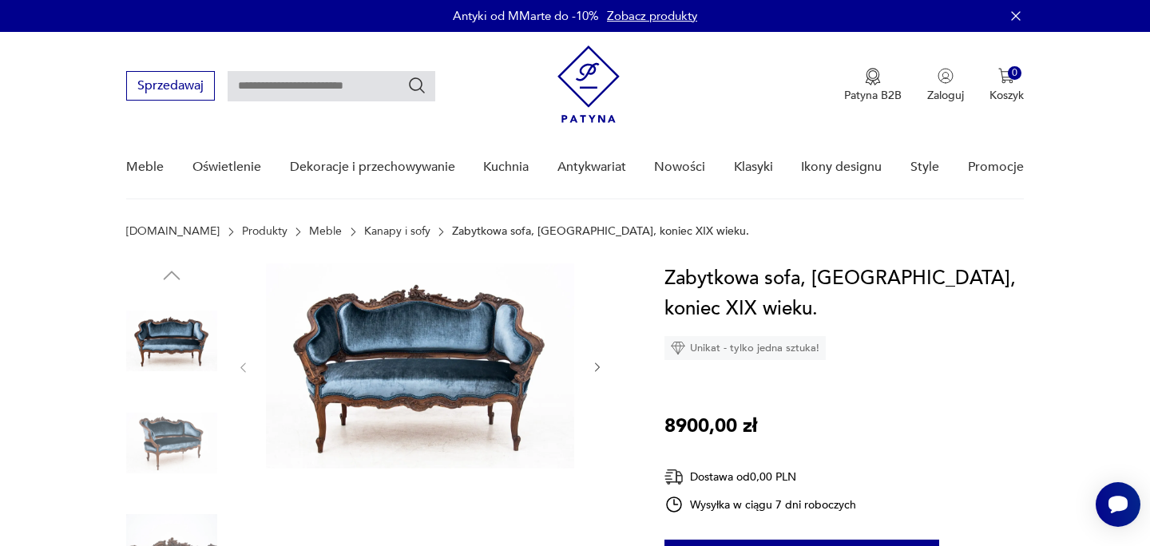
click at [600, 373] on icon "button" at bounding box center [598, 368] width 14 height 14
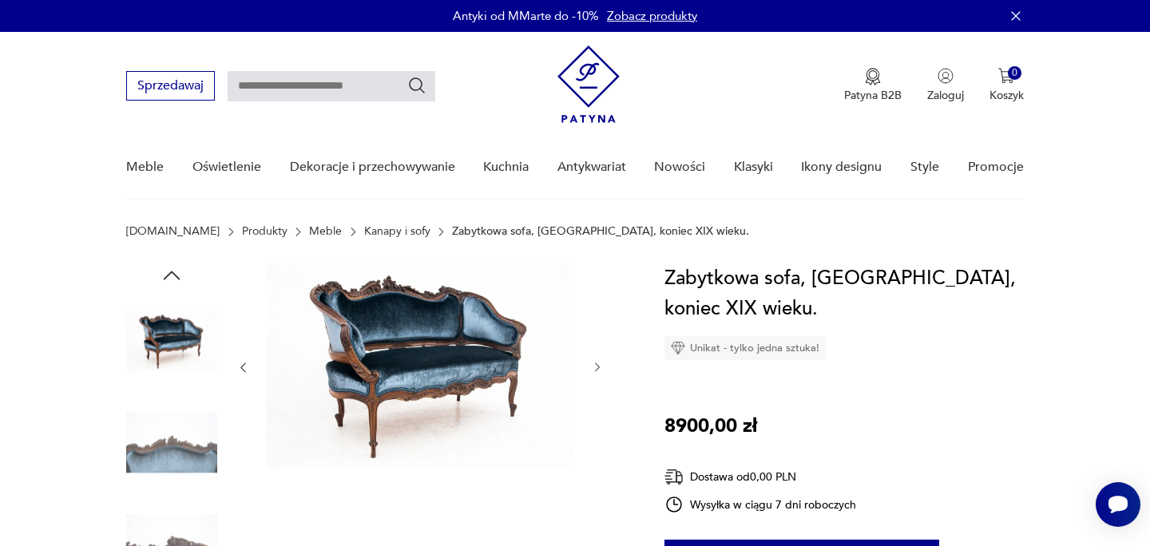
click at [600, 374] on button "button" at bounding box center [598, 368] width 14 height 16
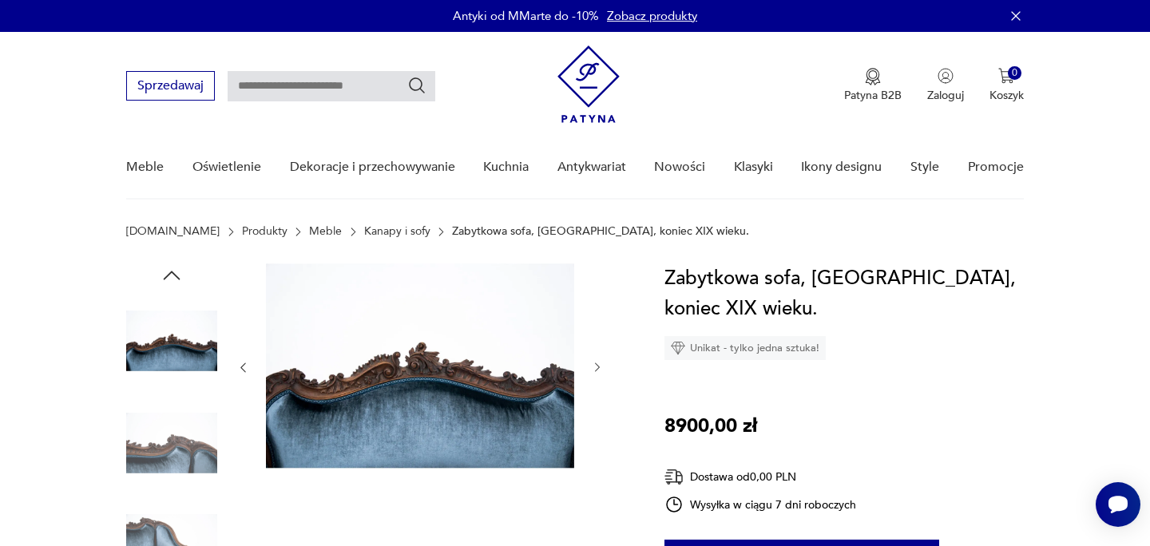
click at [600, 375] on button "button" at bounding box center [598, 368] width 14 height 16
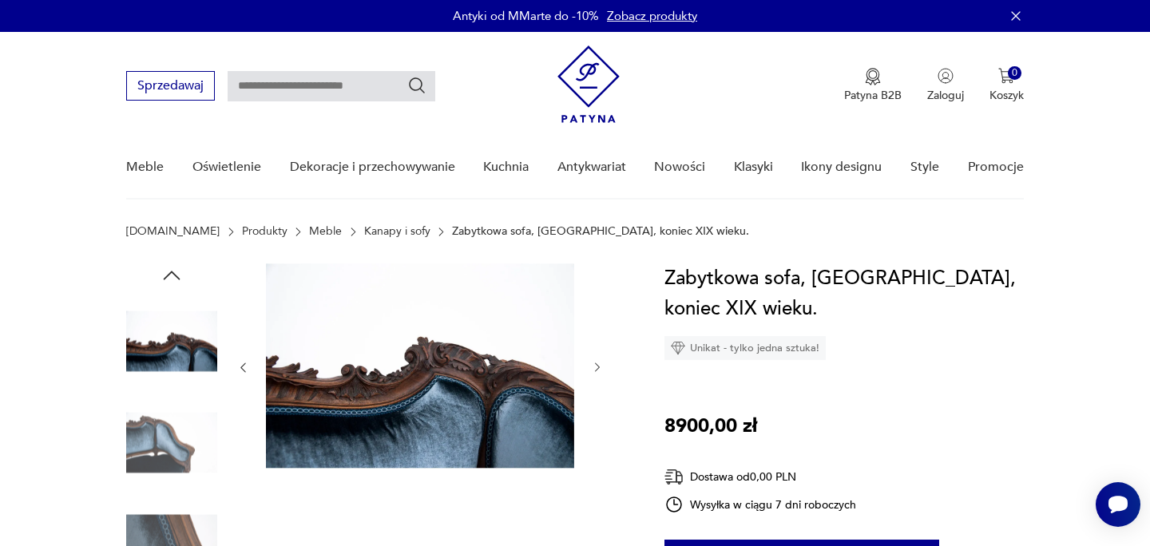
click at [600, 375] on div at bounding box center [419, 368] width 367 height 208
click at [593, 366] on icon "button" at bounding box center [598, 368] width 14 height 14
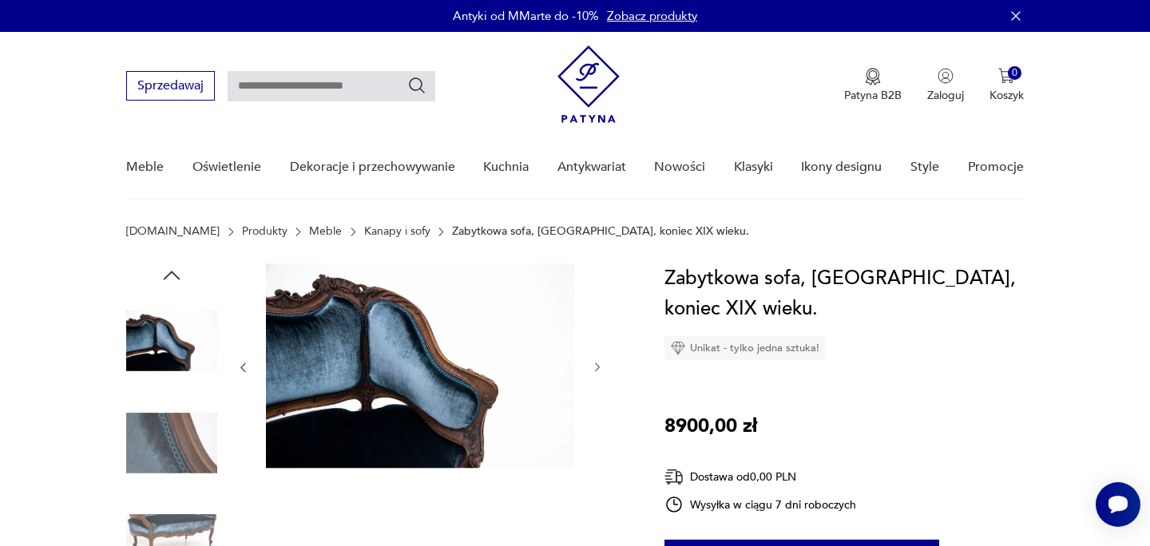
click at [593, 366] on icon "button" at bounding box center [598, 368] width 14 height 14
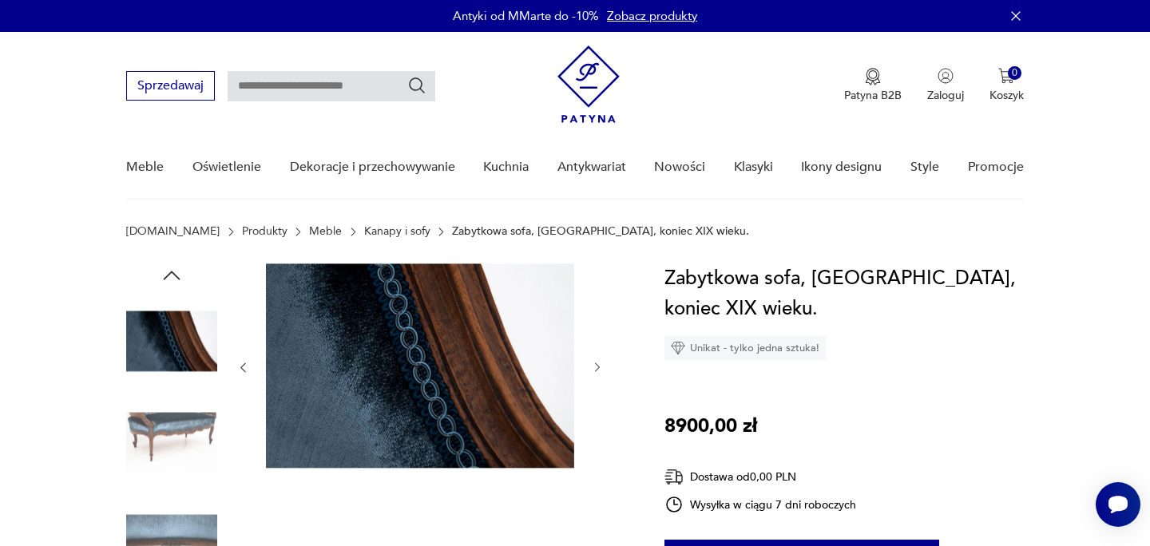
click at [593, 366] on icon "button" at bounding box center [598, 368] width 14 height 14
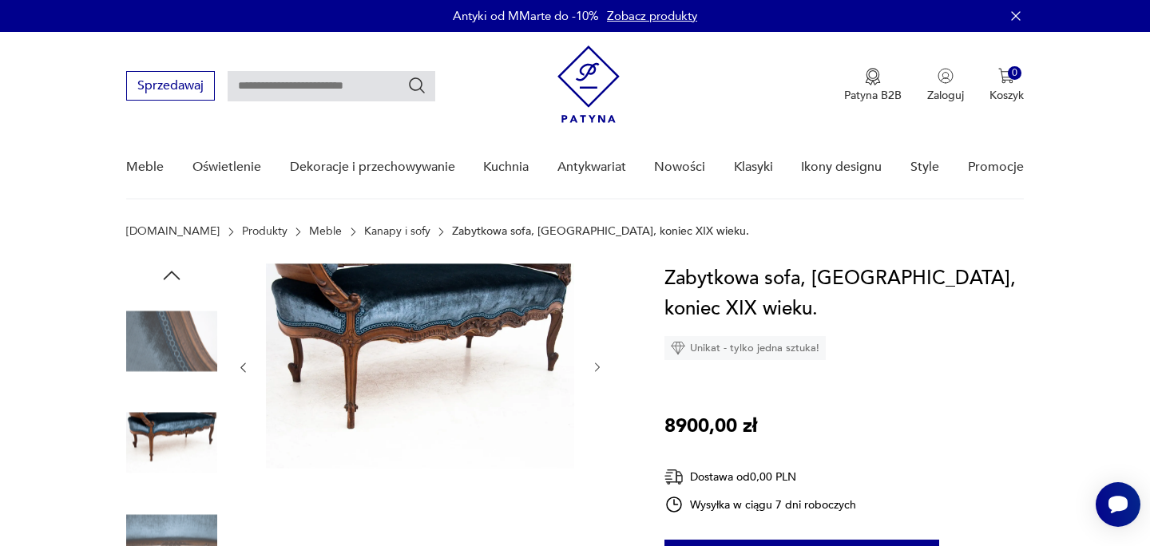
click at [593, 366] on icon "button" at bounding box center [598, 368] width 14 height 14
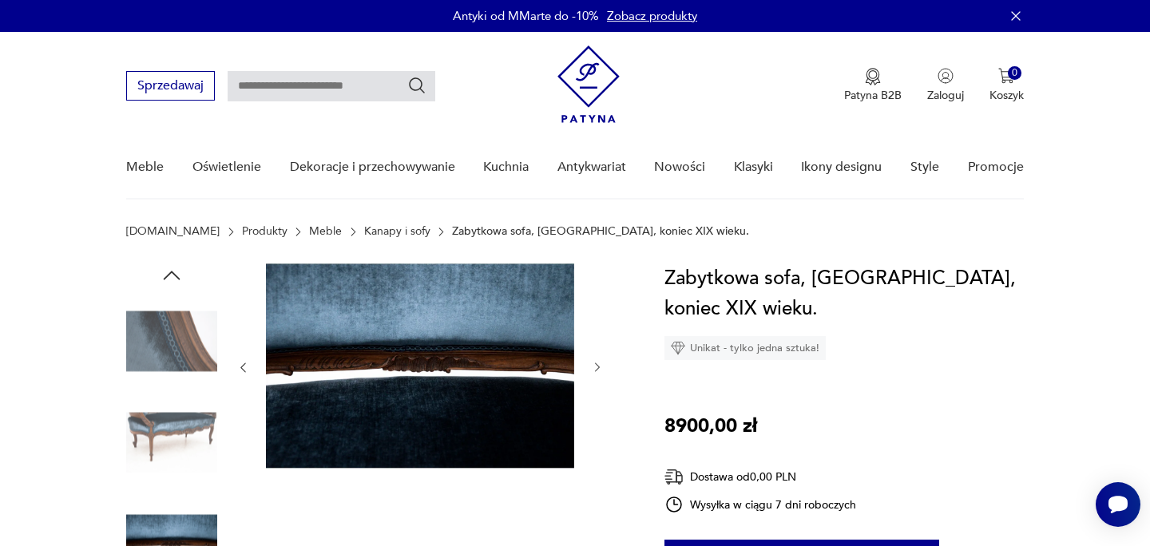
click at [593, 366] on icon "button" at bounding box center [598, 368] width 14 height 14
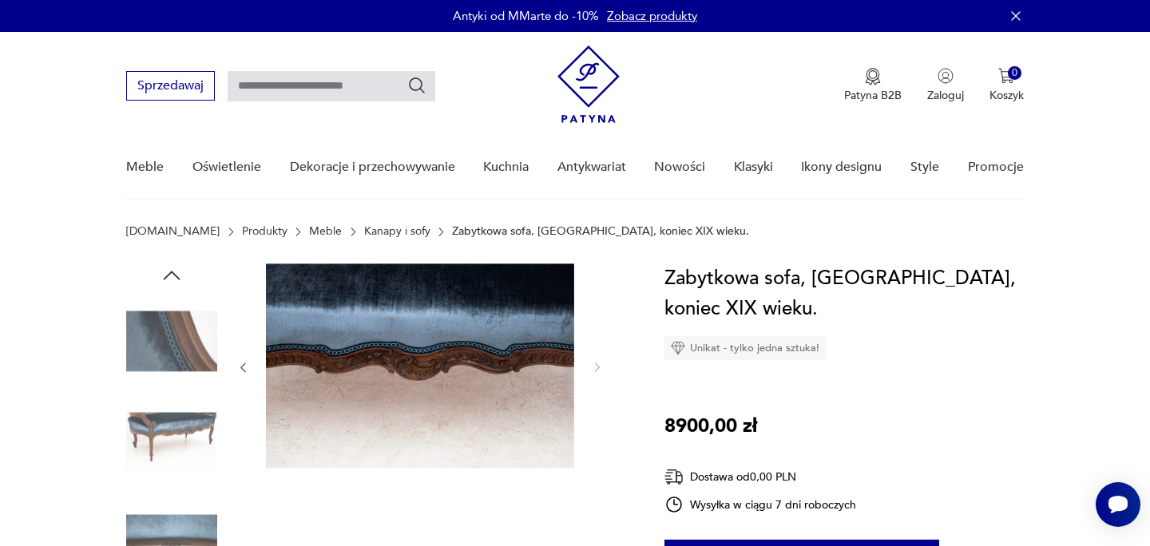
click at [191, 414] on img at bounding box center [171, 443] width 91 height 91
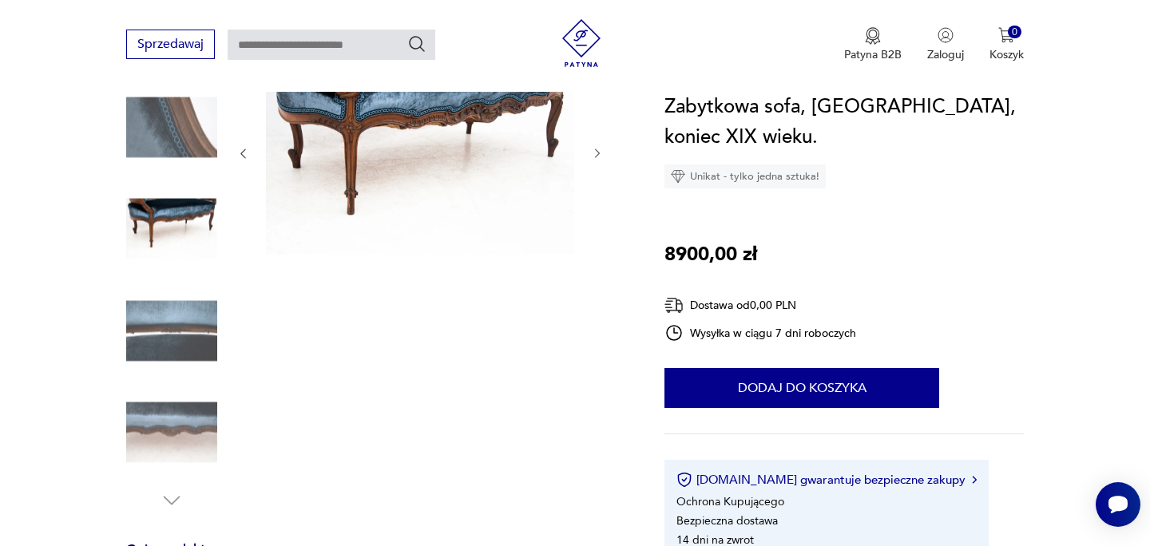
click at [191, 414] on img at bounding box center [171, 432] width 91 height 91
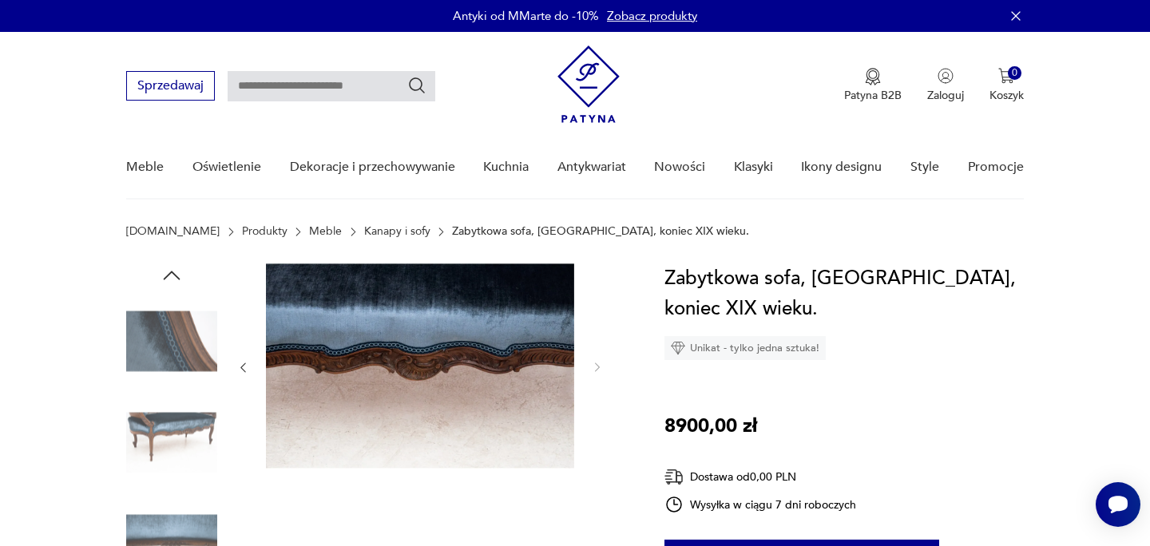
click at [188, 359] on img at bounding box center [171, 340] width 91 height 91
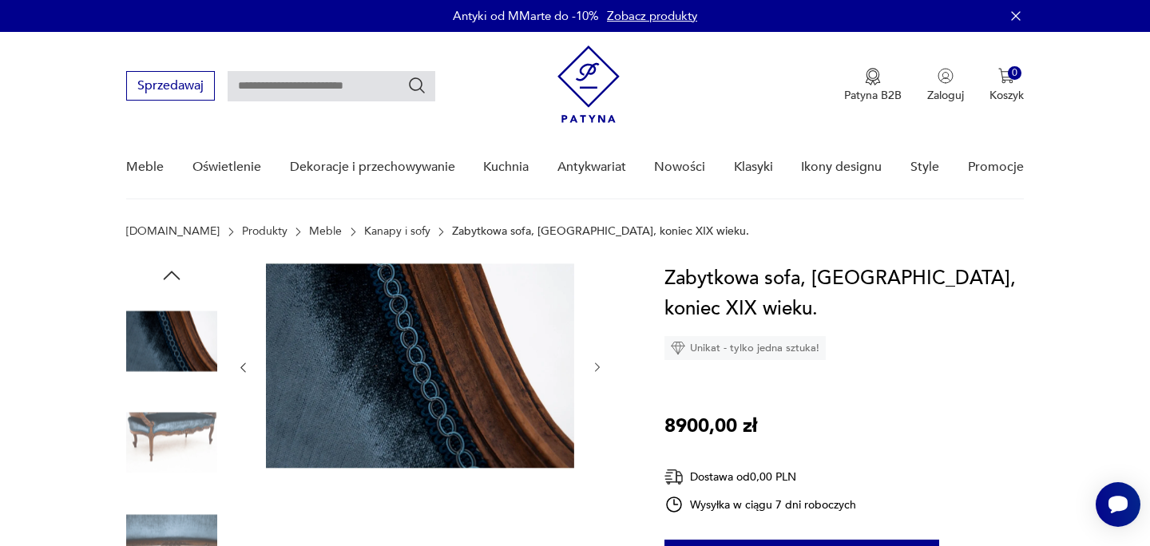
click at [177, 286] on icon "button" at bounding box center [172, 276] width 24 height 24
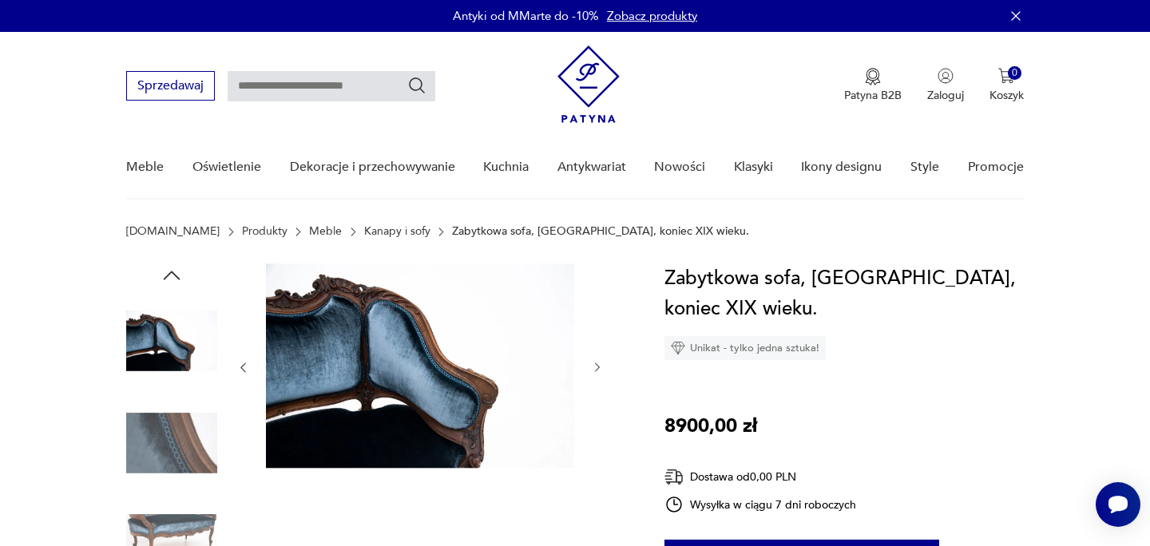
click at [176, 276] on icon "button" at bounding box center [172, 275] width 17 height 9
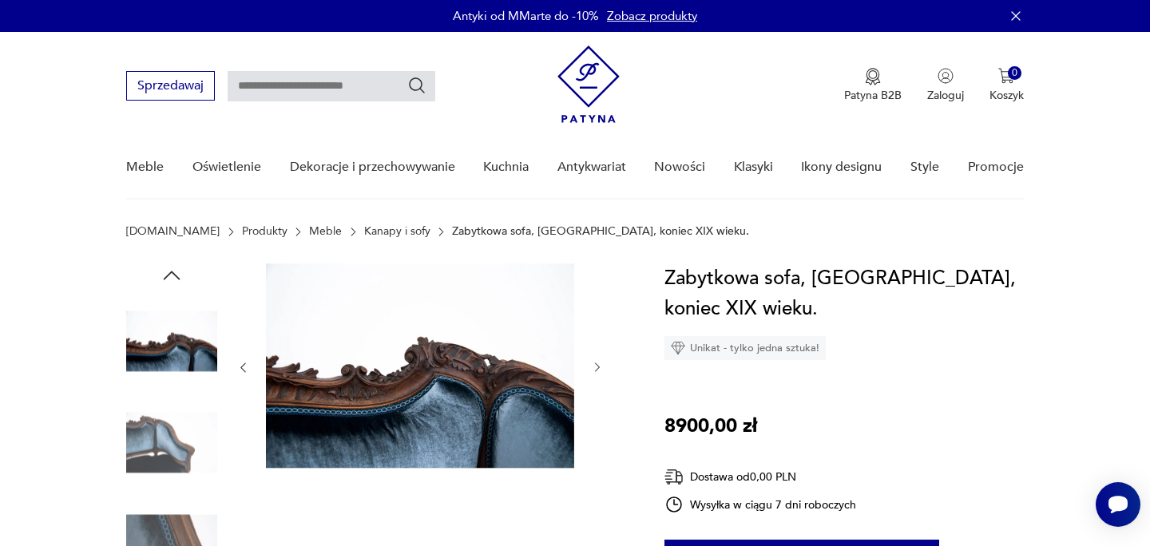
click at [176, 276] on icon "button" at bounding box center [172, 275] width 17 height 9
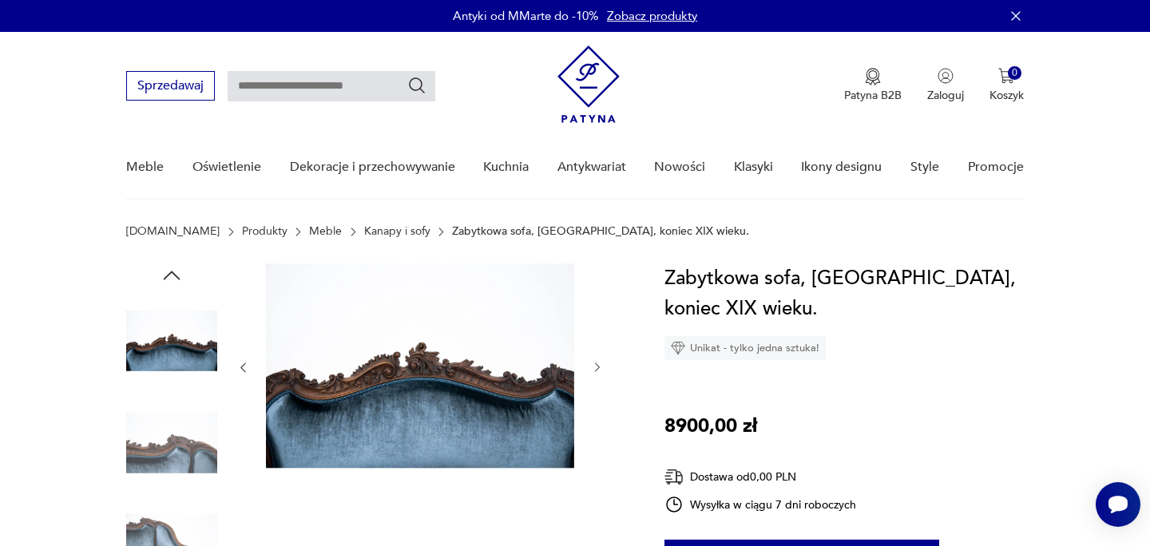
click at [176, 276] on icon "button" at bounding box center [172, 275] width 17 height 9
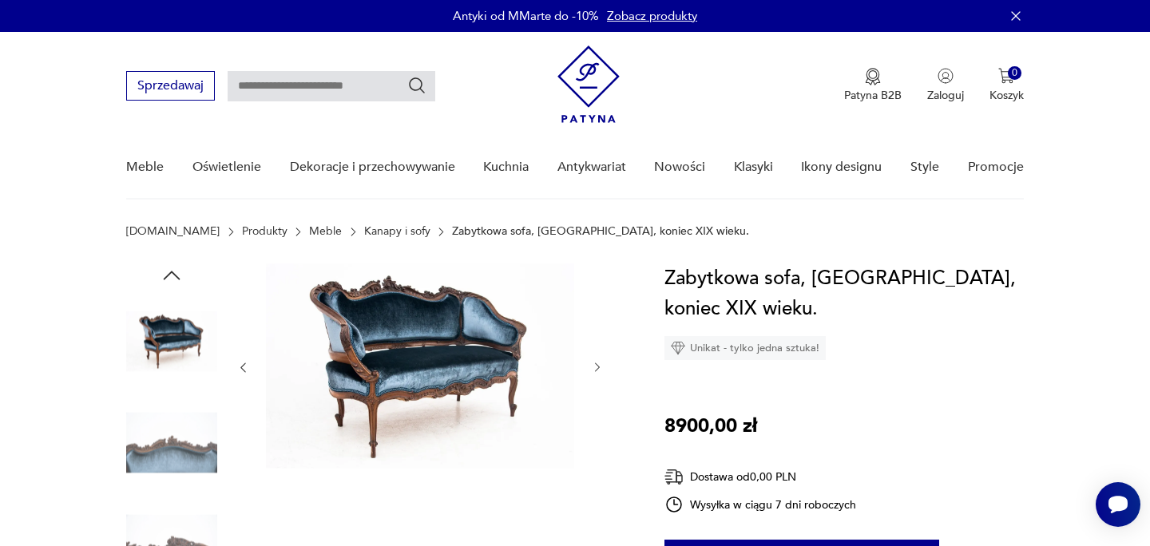
click at [176, 276] on icon "button" at bounding box center [172, 275] width 17 height 9
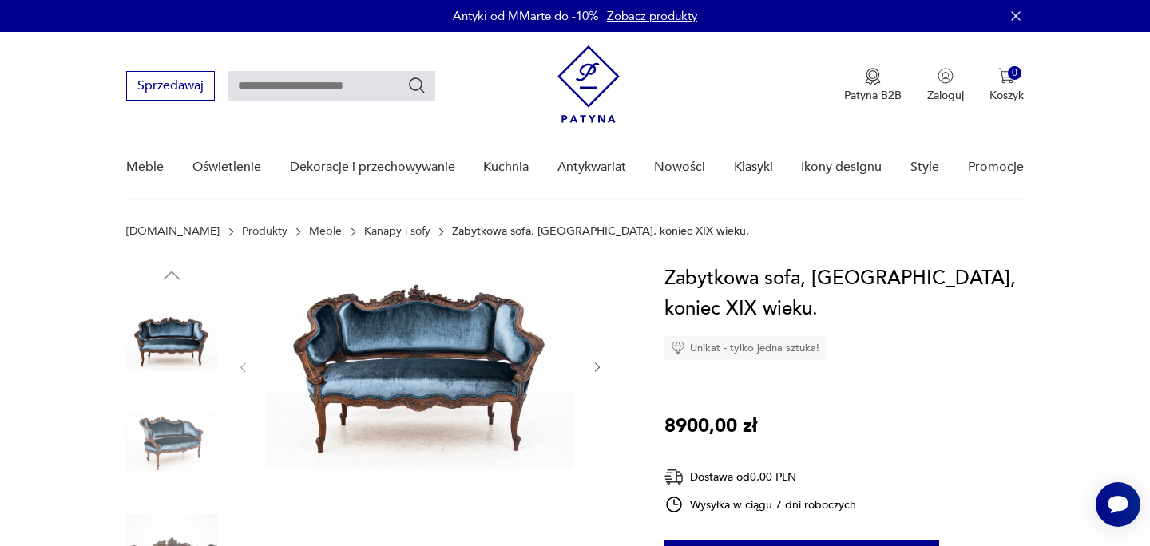
click at [389, 323] on img at bounding box center [420, 366] width 308 height 205
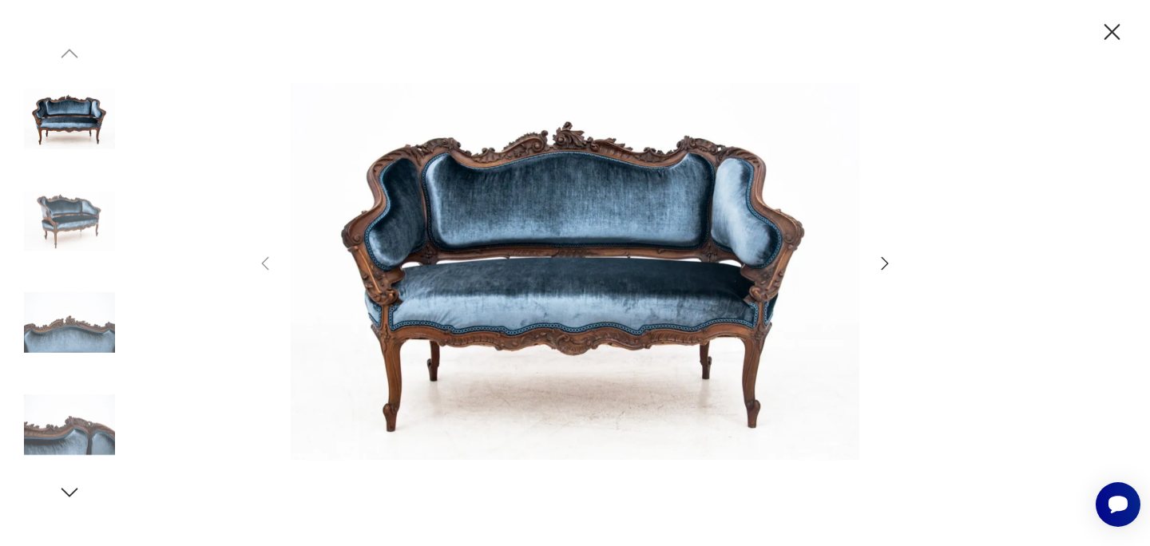
click at [593, 276] on img at bounding box center [575, 271] width 569 height 437
click at [1115, 30] on icon "button" at bounding box center [1112, 32] width 28 height 28
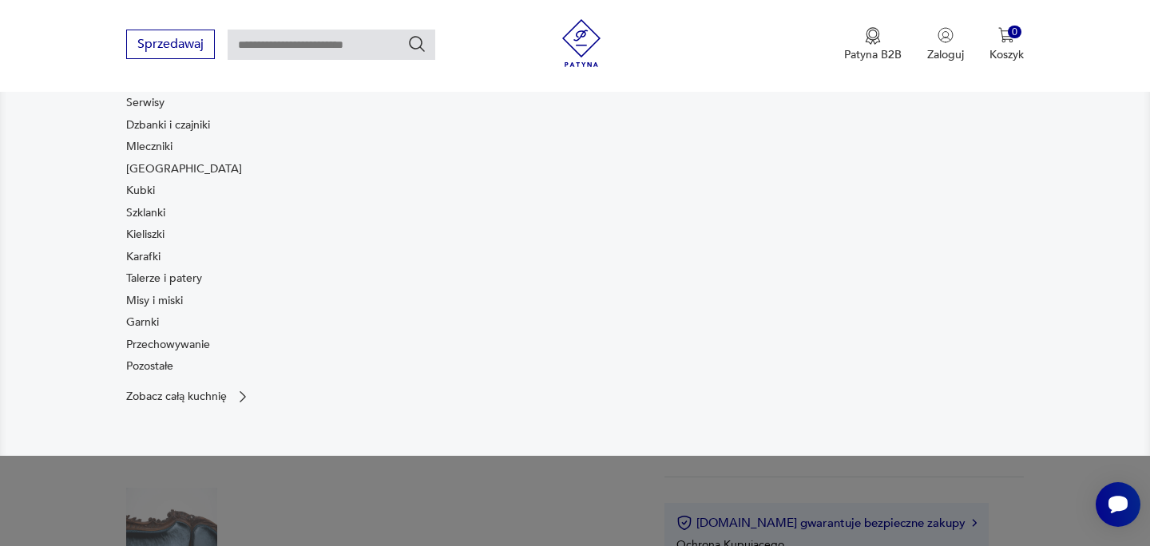
scroll to position [157, 0]
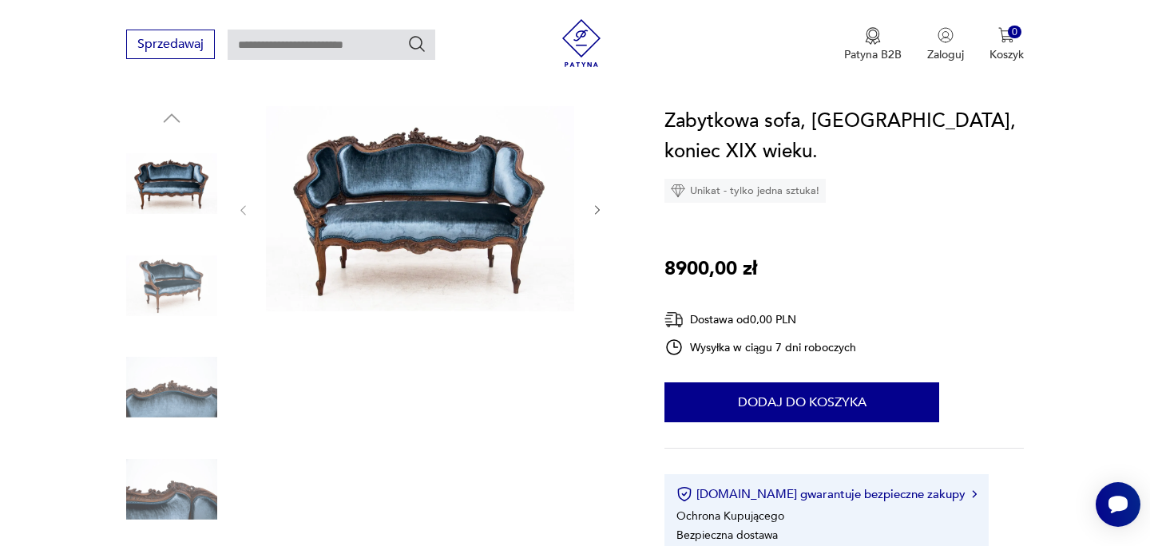
click at [165, 267] on img at bounding box center [171, 285] width 91 height 91
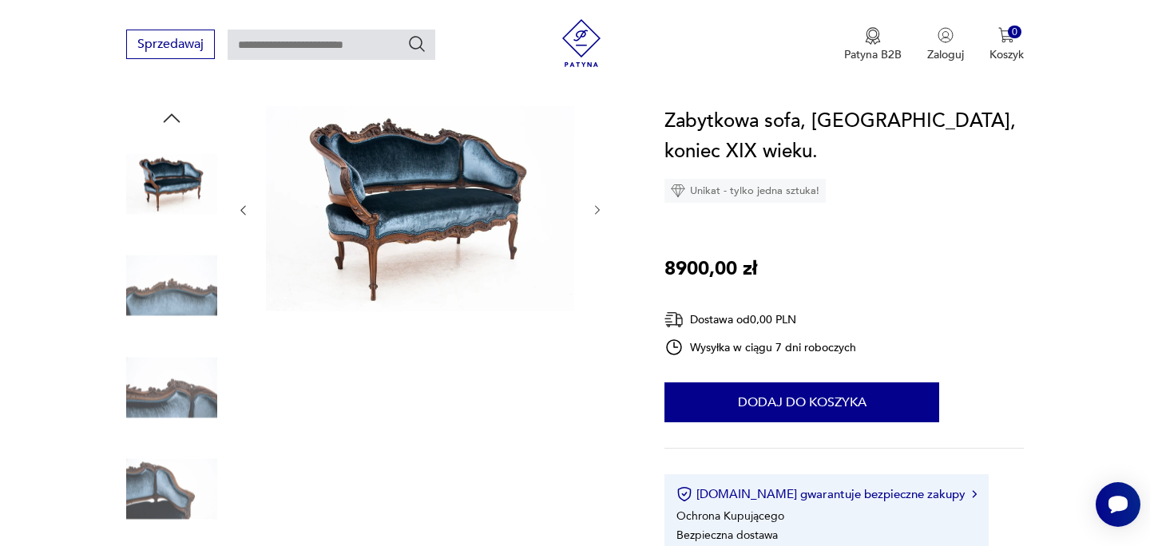
click at [165, 299] on img at bounding box center [171, 285] width 91 height 91
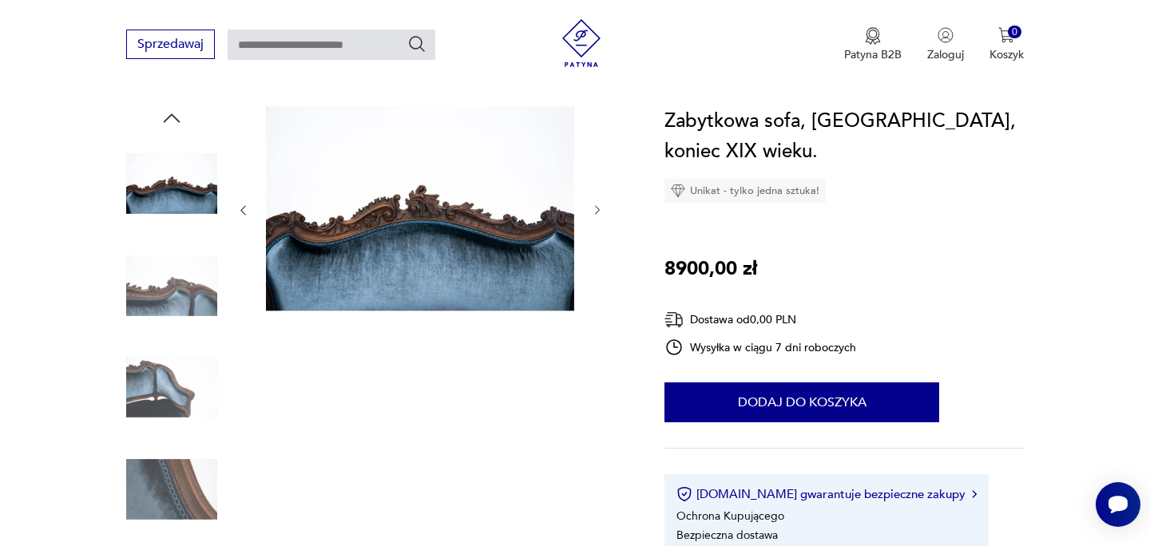
click at [165, 336] on div at bounding box center [171, 337] width 91 height 399
click at [164, 375] on img at bounding box center [171, 387] width 91 height 91
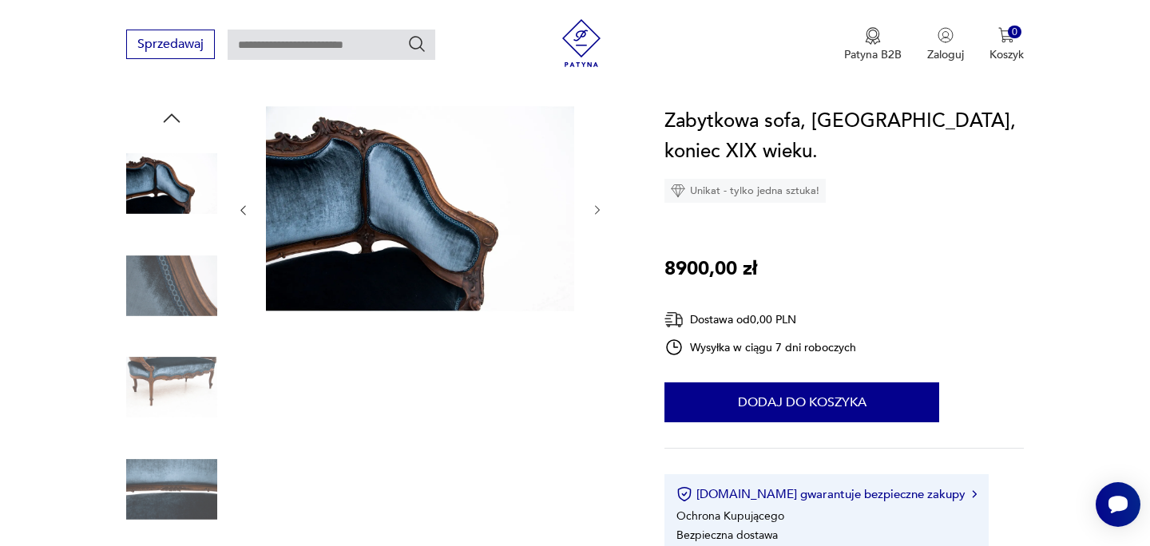
click at [165, 393] on img at bounding box center [171, 387] width 91 height 91
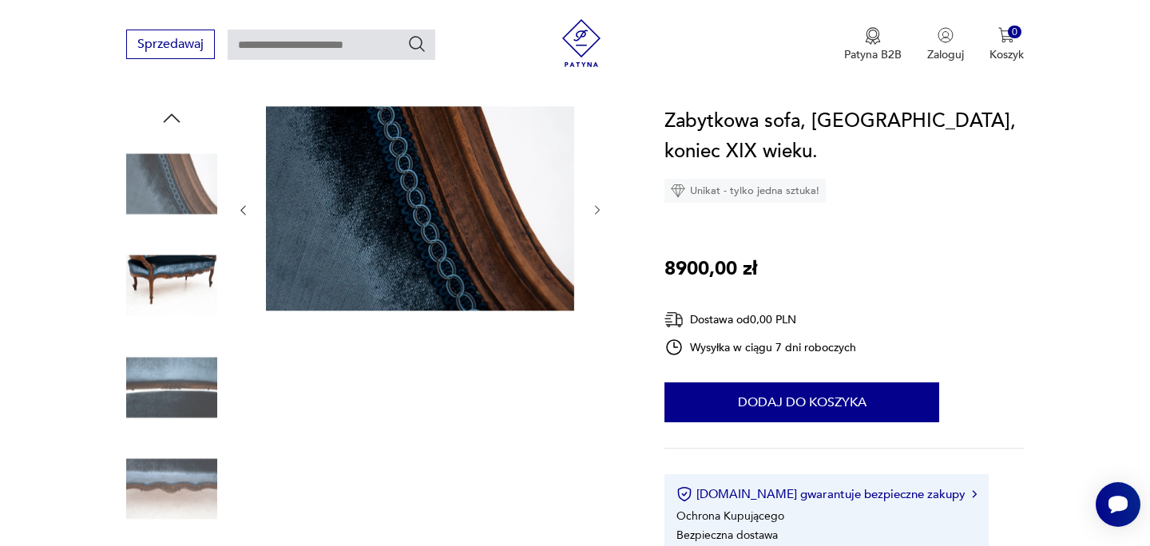
click at [165, 393] on img at bounding box center [171, 387] width 91 height 91
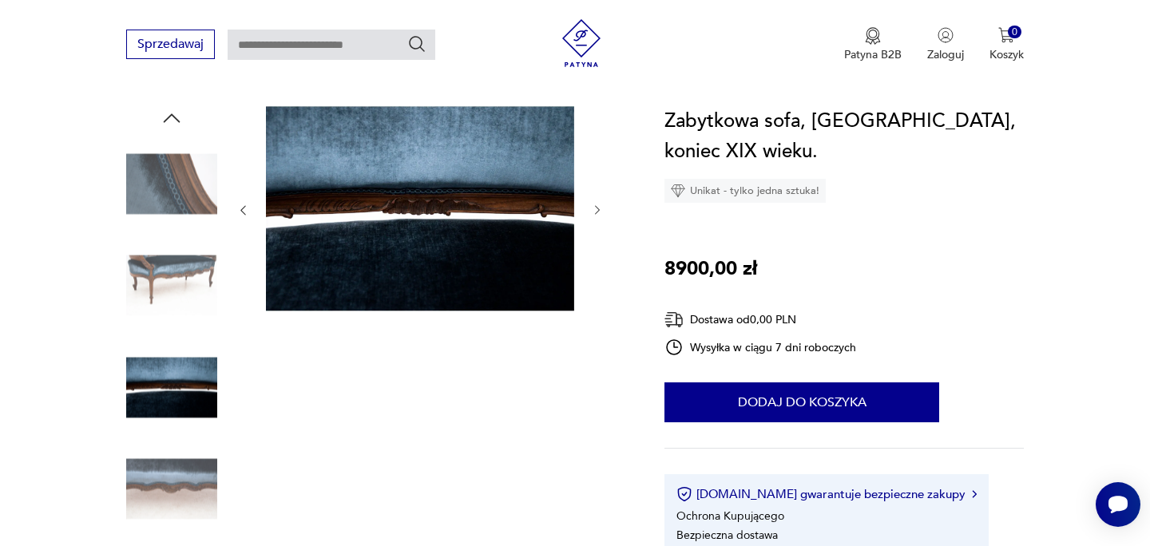
click at [165, 424] on img at bounding box center [171, 387] width 91 height 91
click at [166, 473] on img at bounding box center [171, 489] width 91 height 91
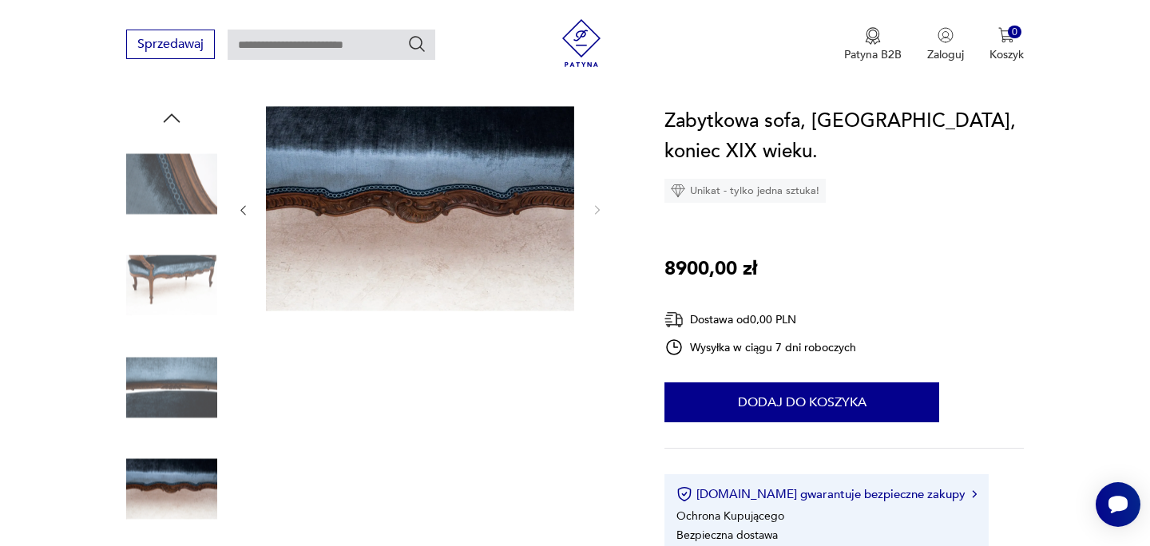
scroll to position [0, 0]
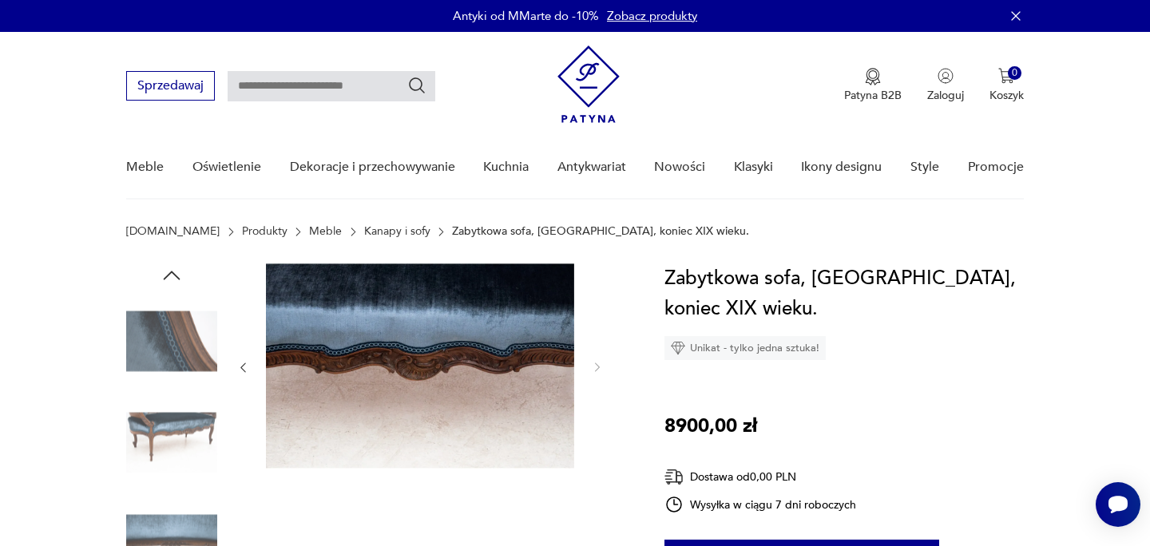
click at [167, 273] on icon "button" at bounding box center [172, 276] width 24 height 24
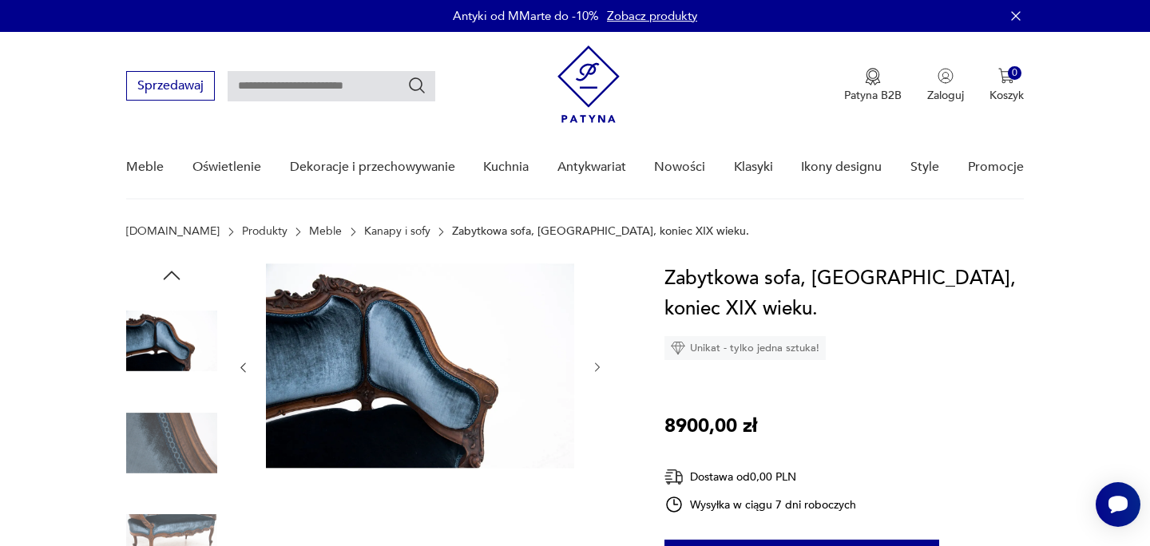
click at [167, 273] on icon "button" at bounding box center [172, 276] width 24 height 24
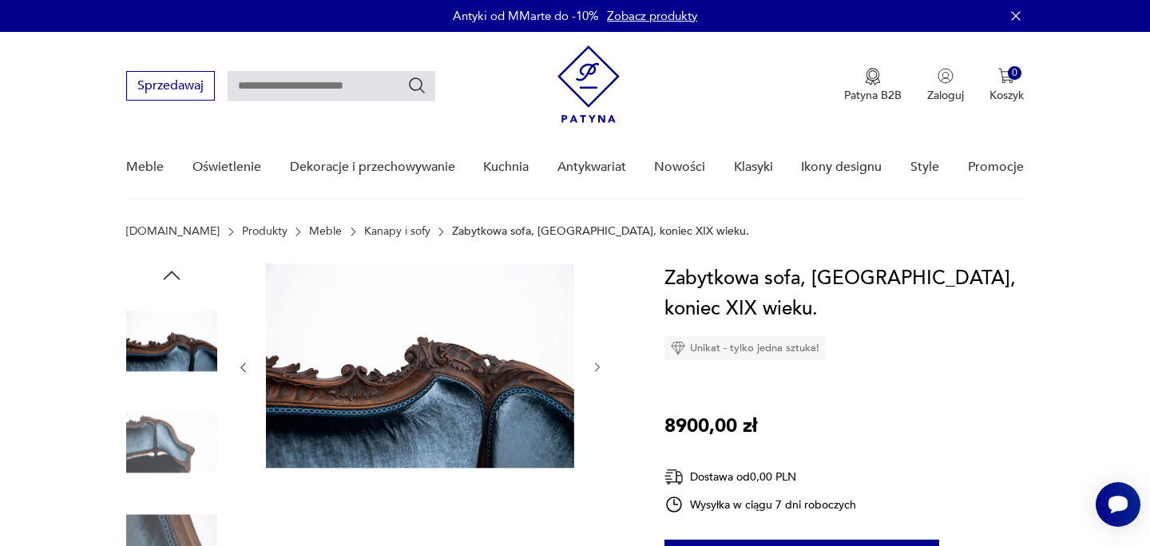
click at [167, 273] on icon "button" at bounding box center [172, 276] width 24 height 24
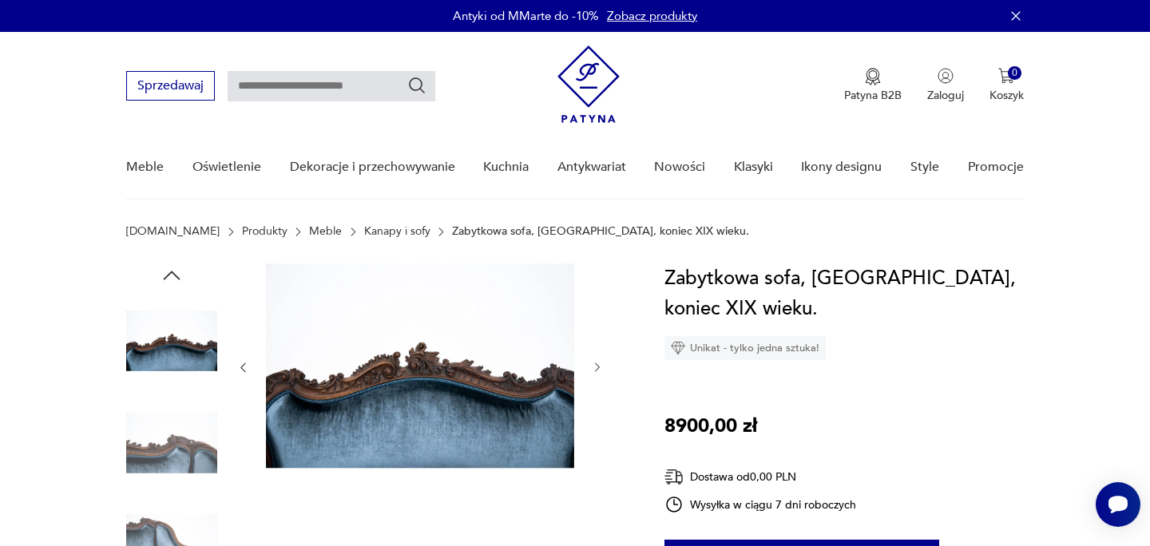
click at [167, 273] on icon "button" at bounding box center [172, 276] width 24 height 24
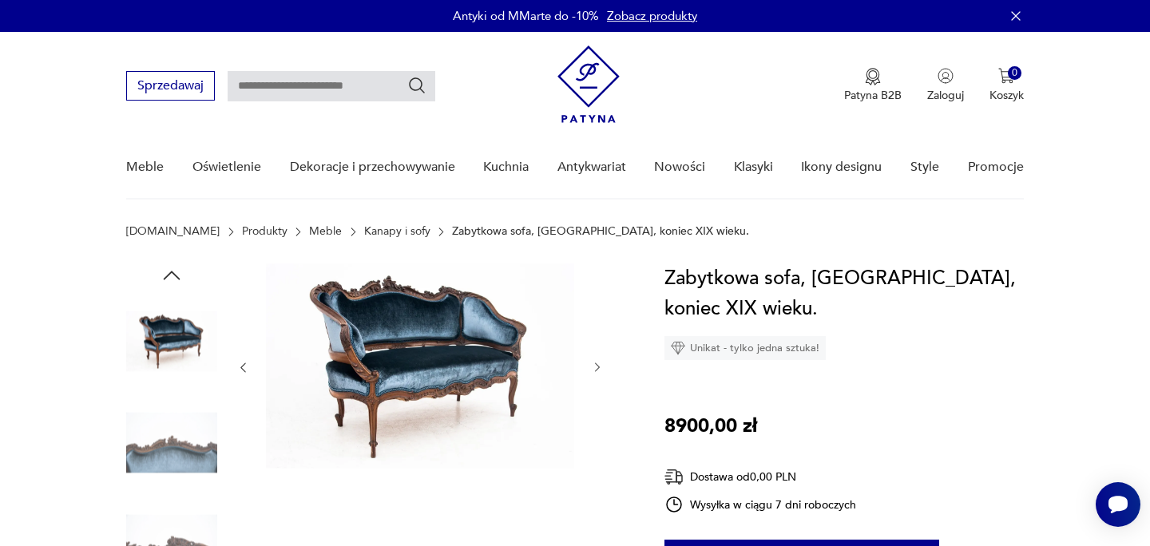
click at [174, 326] on img at bounding box center [171, 340] width 91 height 91
click at [173, 423] on img at bounding box center [171, 443] width 91 height 91
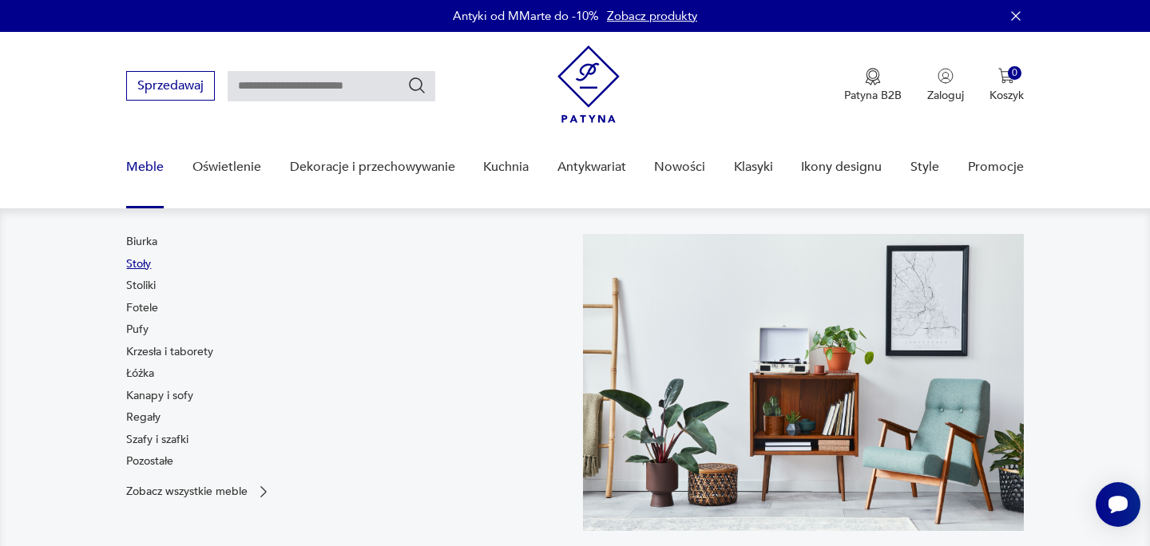
click at [141, 264] on link "Stoły" at bounding box center [138, 264] width 25 height 16
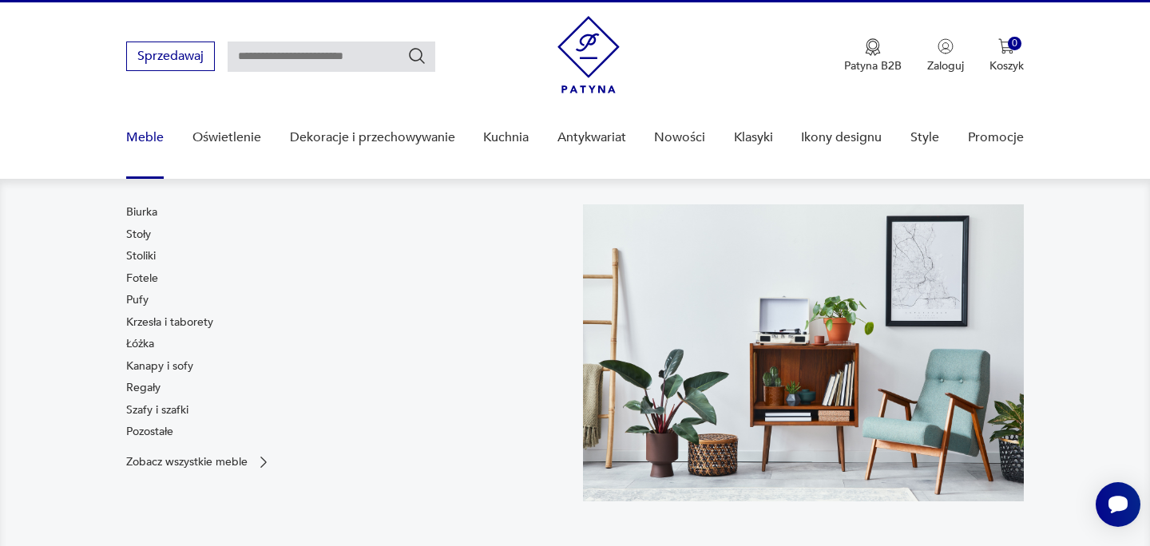
scroll to position [34, 0]
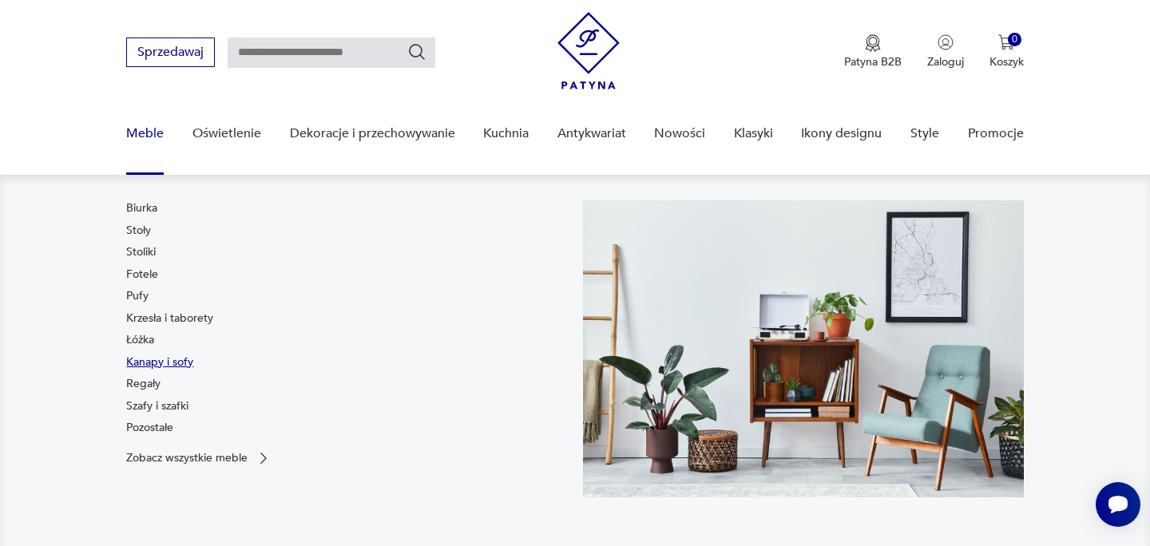
click at [143, 359] on link "Kanapy i sofy" at bounding box center [159, 363] width 67 height 16
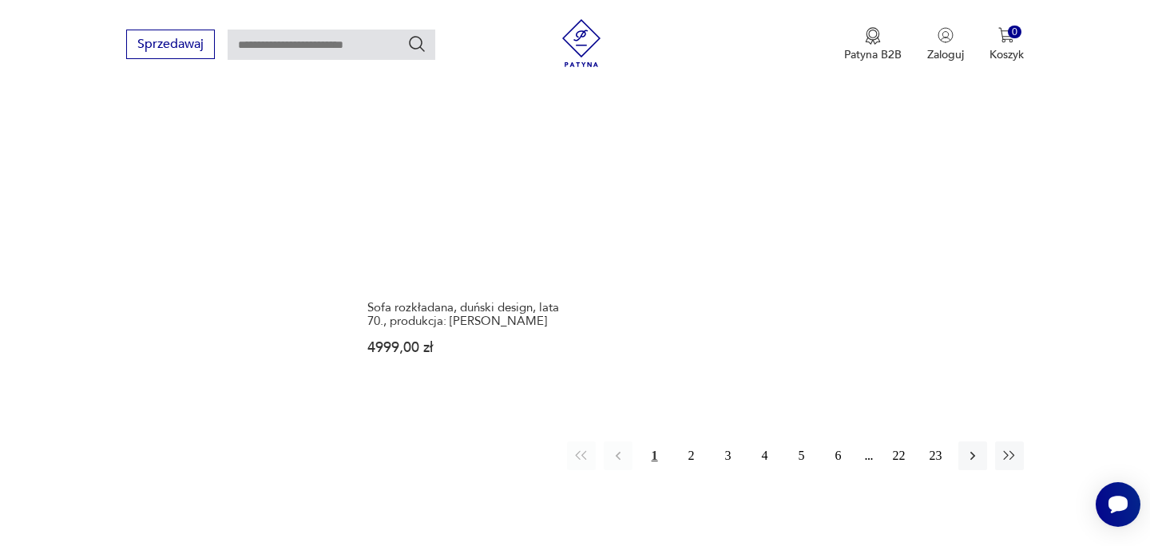
scroll to position [2443, 0]
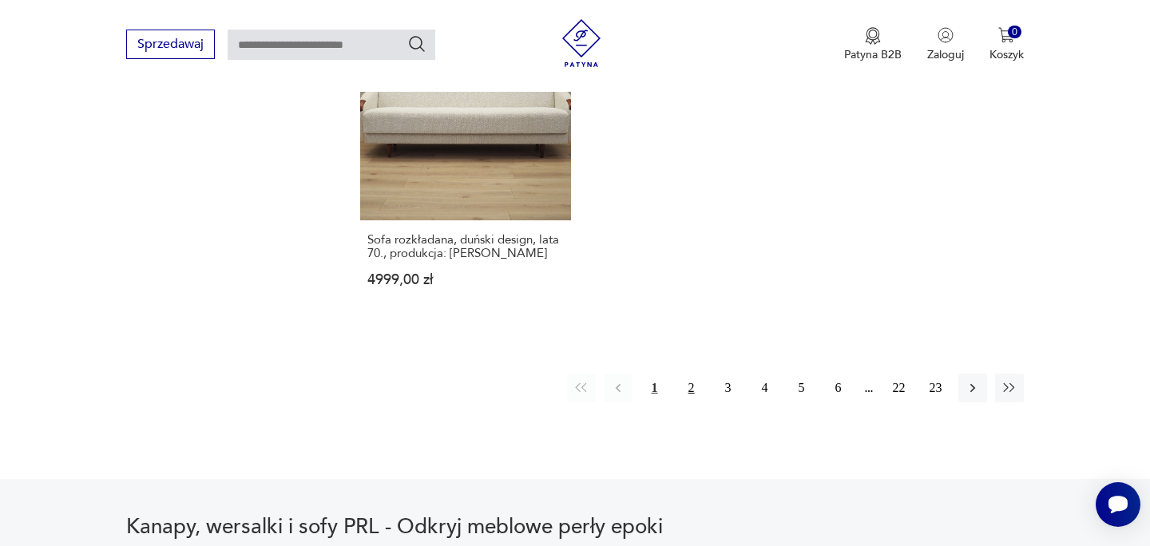
click at [682, 374] on button "2" at bounding box center [691, 388] width 29 height 29
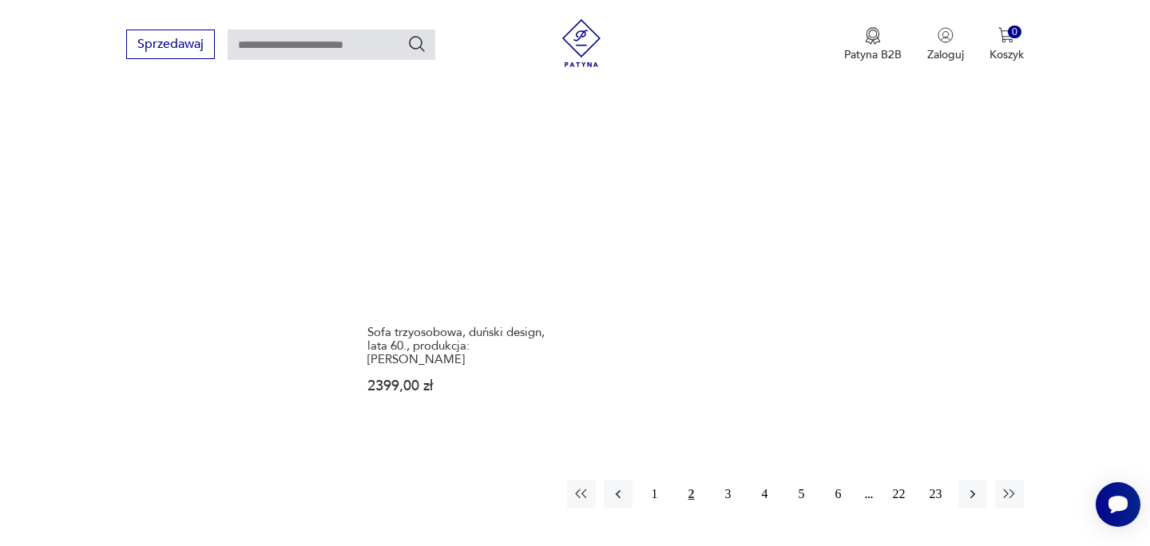
scroll to position [2384, 0]
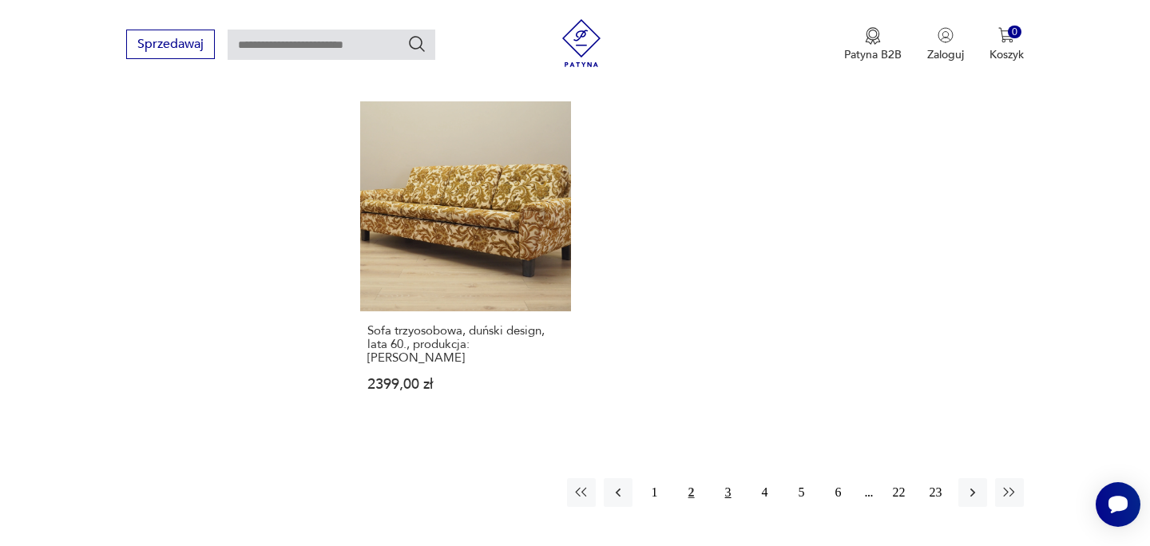
click at [726, 478] on button "3" at bounding box center [728, 492] width 29 height 29
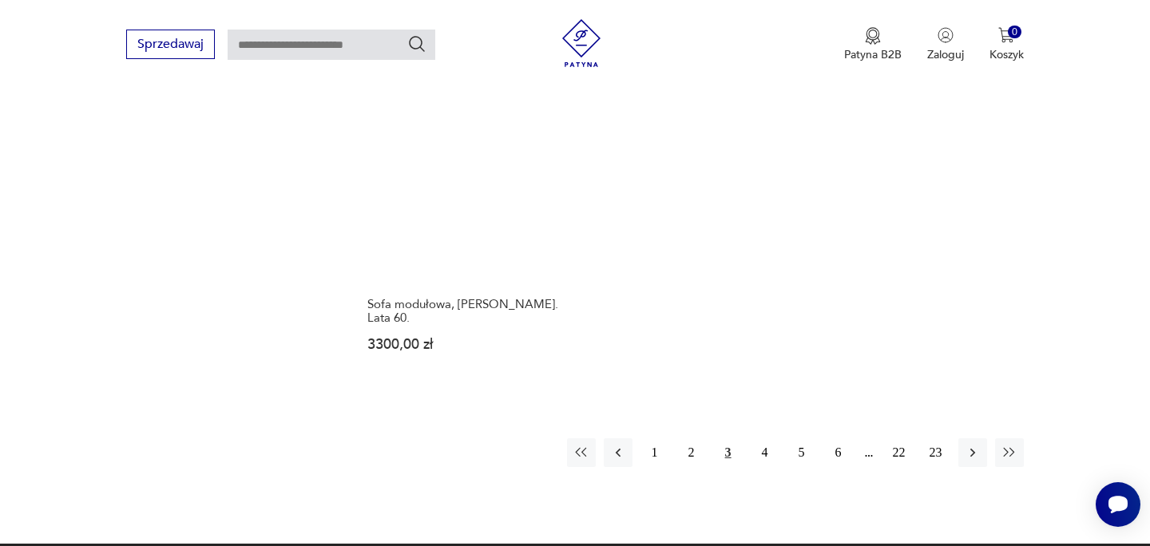
scroll to position [2437, 0]
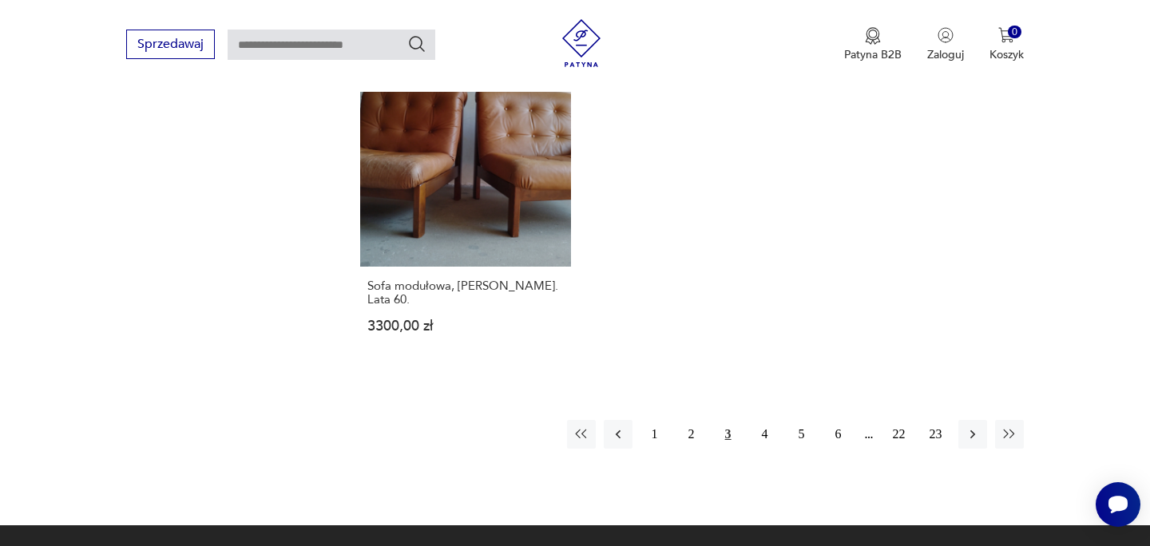
click at [745, 420] on div "1 2 3 4 5 6 22 23" at bounding box center [795, 434] width 457 height 29
click at [757, 420] on button "4" at bounding box center [765, 434] width 29 height 29
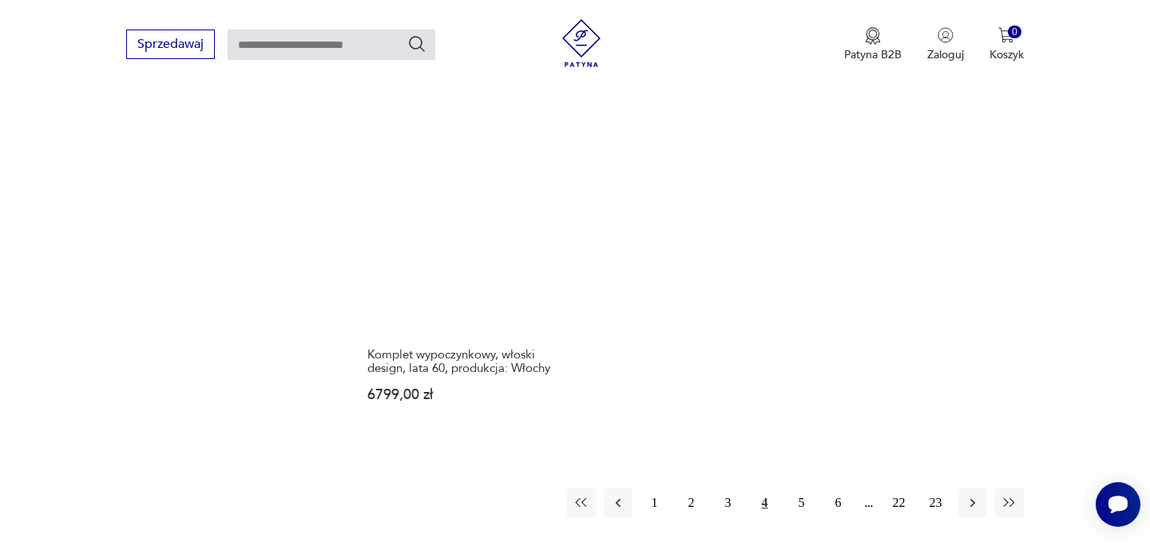
scroll to position [2346, 0]
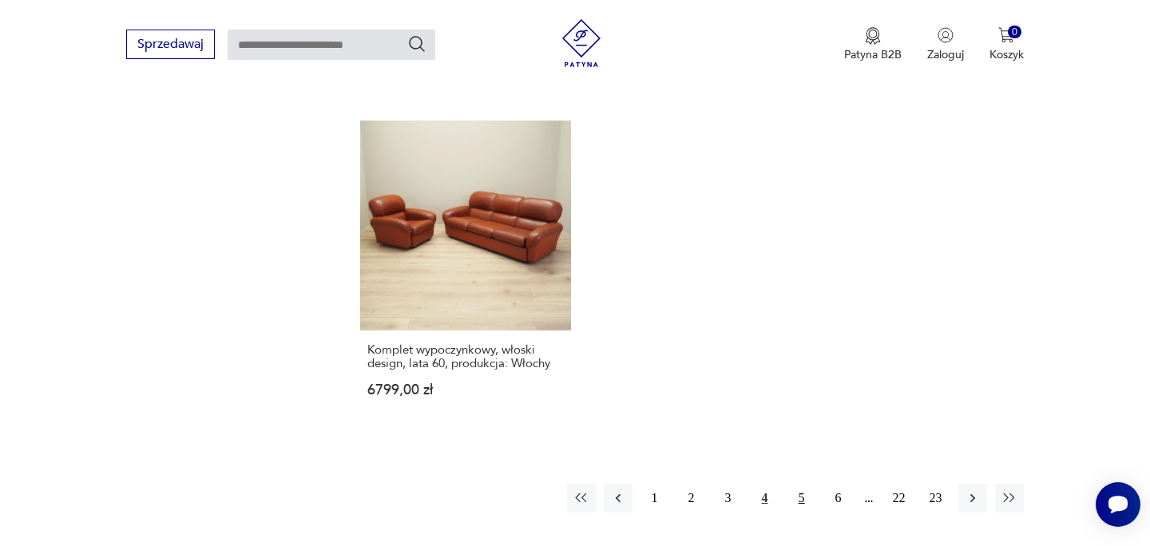
click at [807, 484] on button "5" at bounding box center [801, 498] width 29 height 29
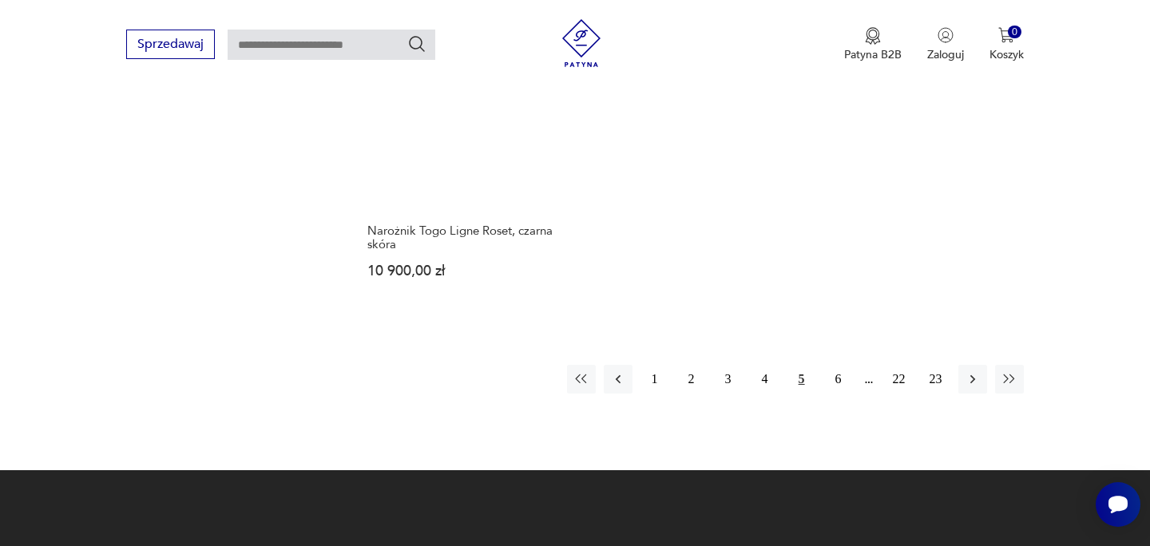
scroll to position [2477, 0]
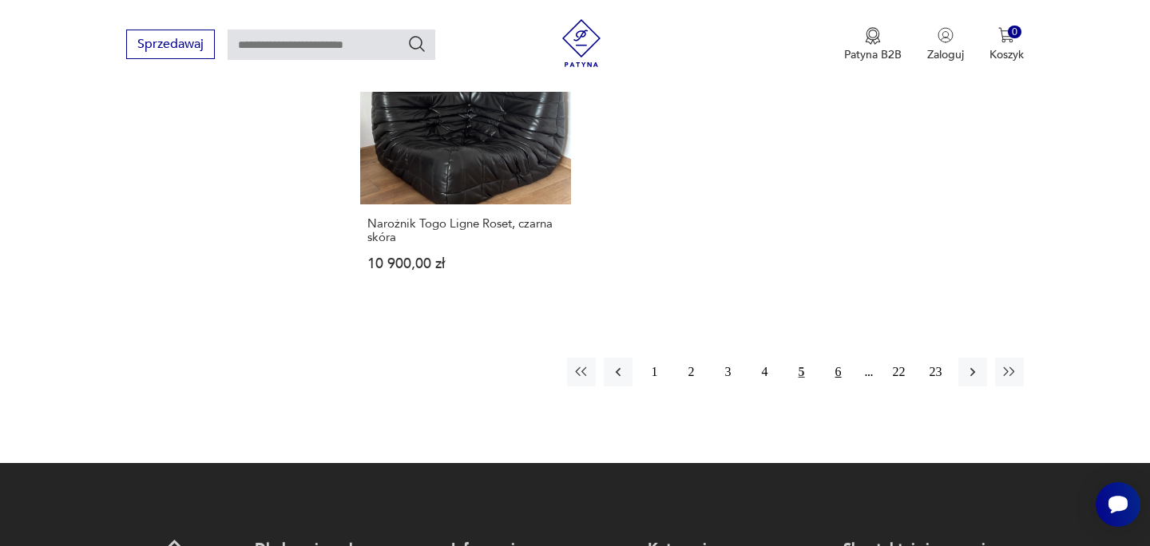
click at [839, 358] on button "6" at bounding box center [838, 372] width 29 height 29
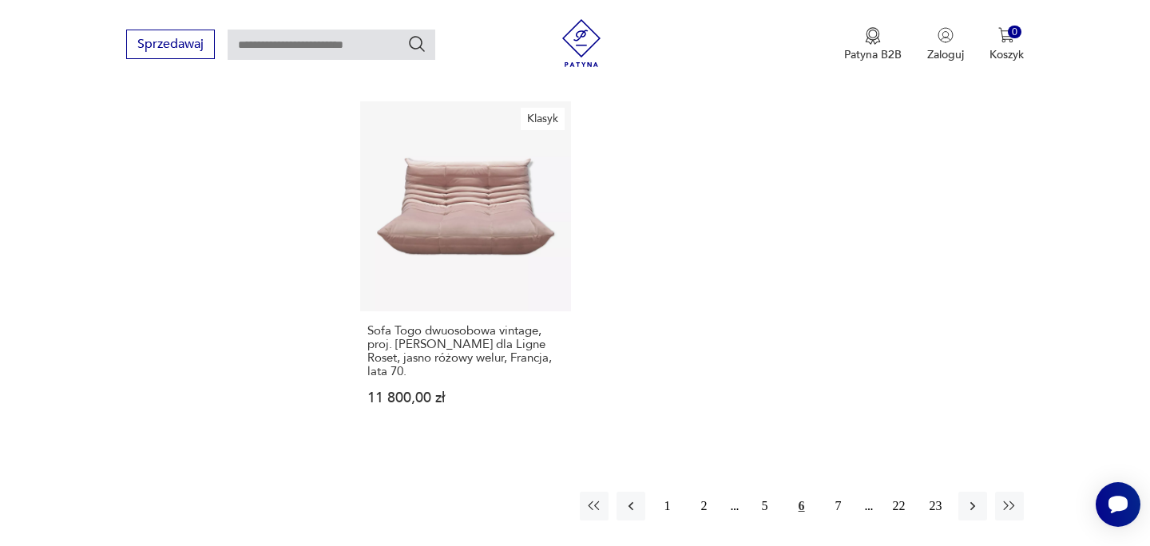
scroll to position [2444, 0]
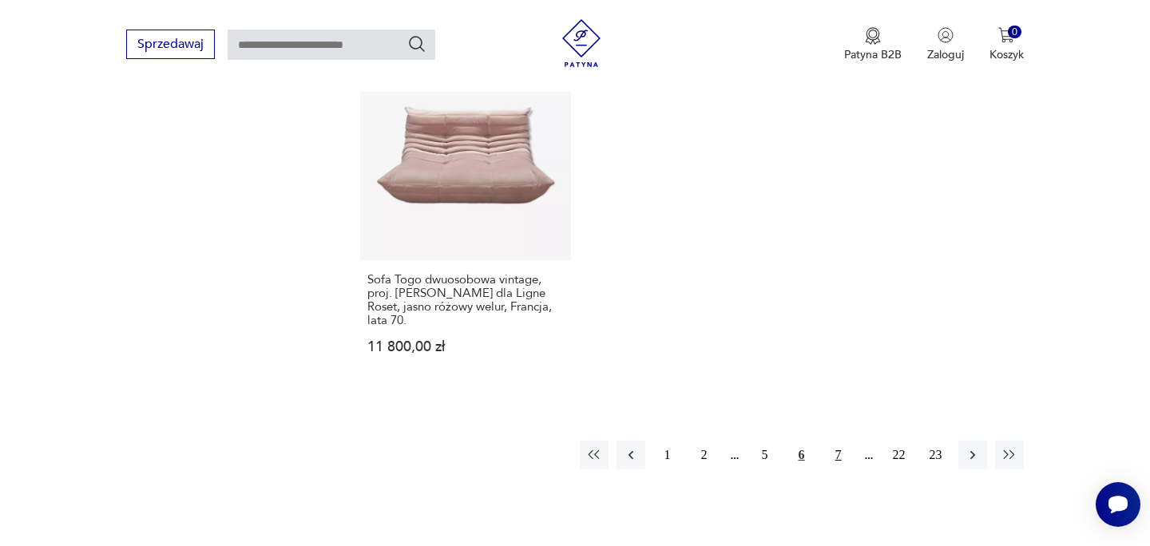
click at [839, 441] on button "7" at bounding box center [838, 455] width 29 height 29
